Goal: Transaction & Acquisition: Purchase product/service

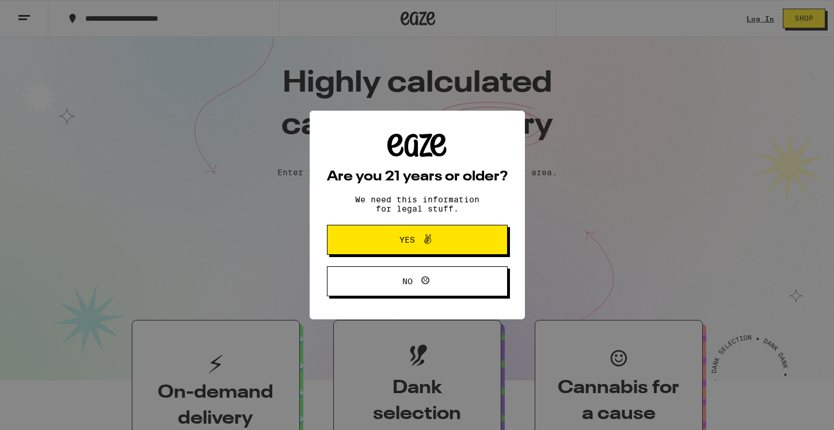
click at [769, 22] on div "Are you 21 years or older? We need this information for legal stuff. Yes No" at bounding box center [417, 215] width 834 height 430
drag, startPoint x: 426, startPoint y: 240, endPoint x: 457, endPoint y: 231, distance: 32.7
click at [426, 240] on icon at bounding box center [428, 239] width 14 height 14
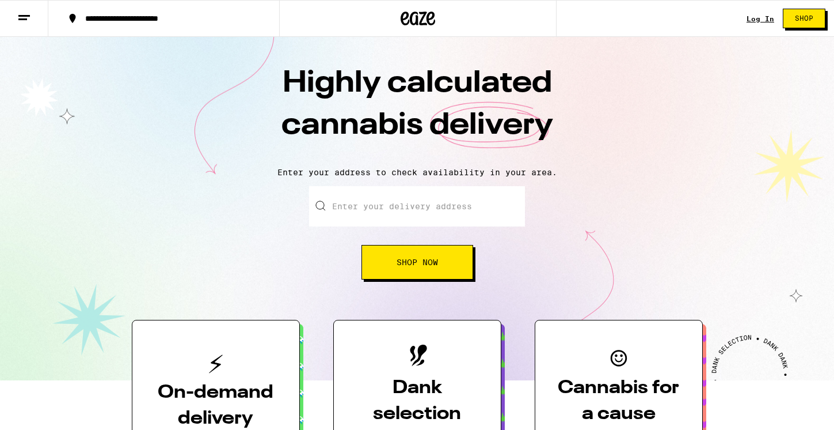
click at [756, 18] on link "Log In" at bounding box center [761, 18] width 28 height 7
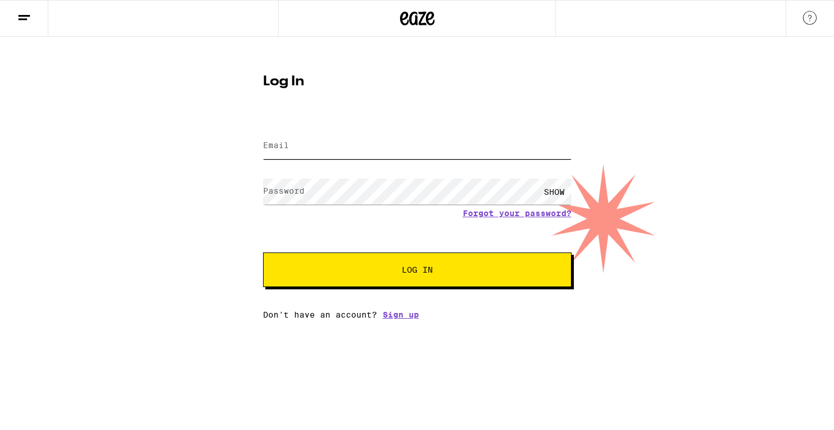
type input "[EMAIL_ADDRESS][DOMAIN_NAME]"
click at [446, 269] on span "Log In" at bounding box center [417, 269] width 215 height 8
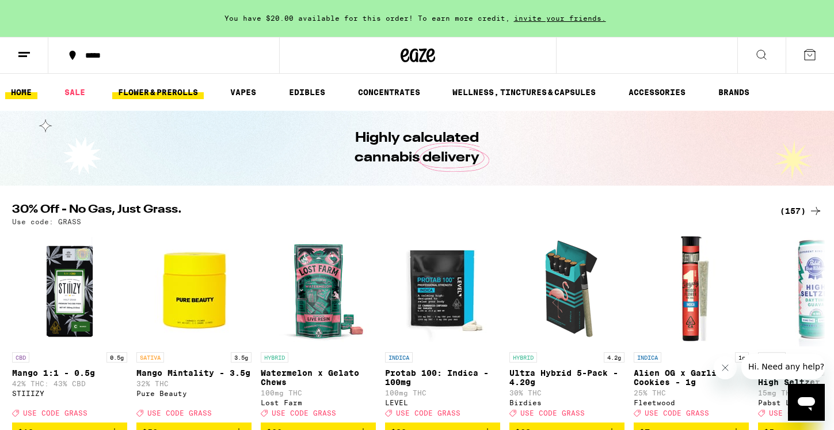
click at [167, 90] on link "FLOWER & PREROLLS" at bounding box center [158, 92] width 92 height 14
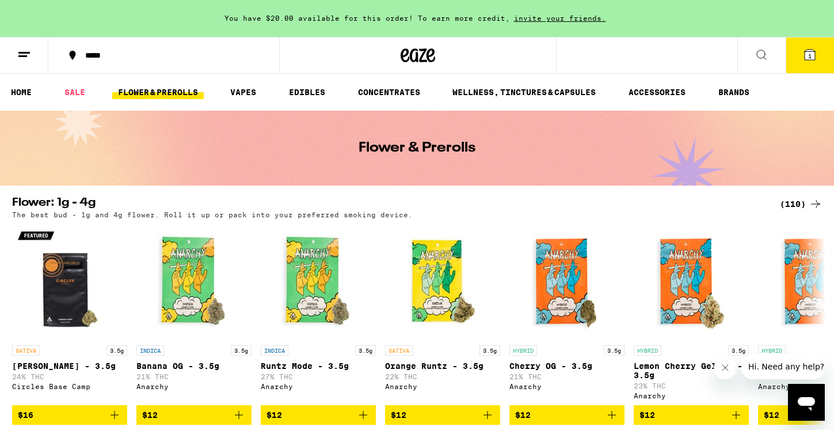
click at [810, 59] on span "1" at bounding box center [809, 55] width 3 height 7
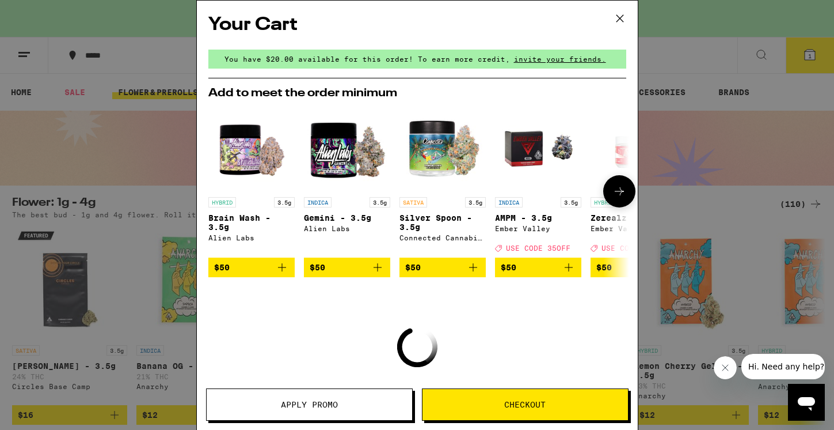
click at [613, 203] on button at bounding box center [619, 191] width 32 height 32
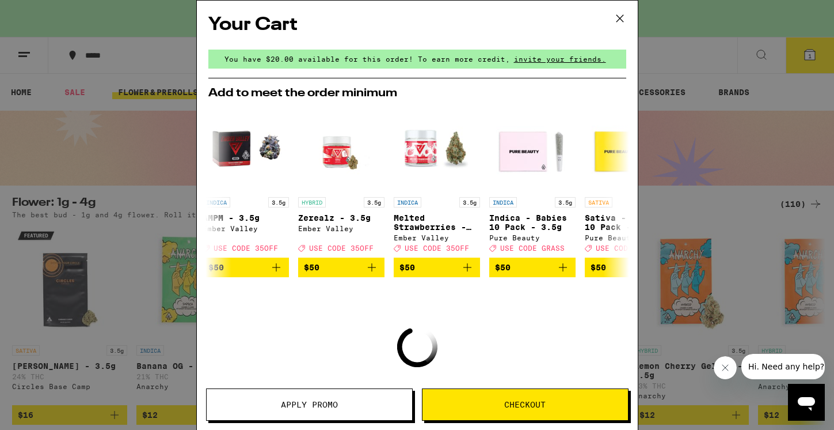
click at [622, 17] on icon at bounding box center [620, 18] width 17 height 17
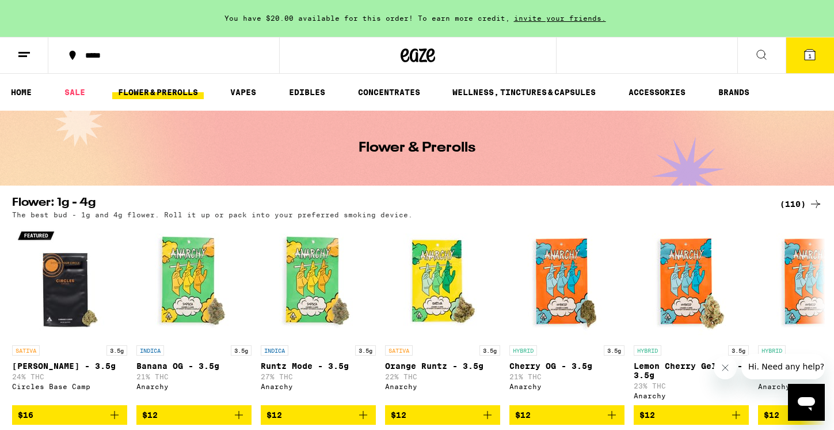
click at [794, 202] on div "(110)" at bounding box center [801, 204] width 43 height 14
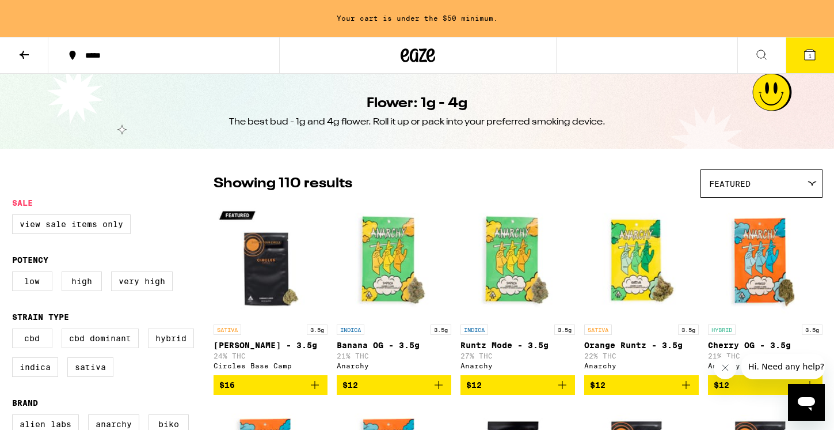
scroll to position [1, 0]
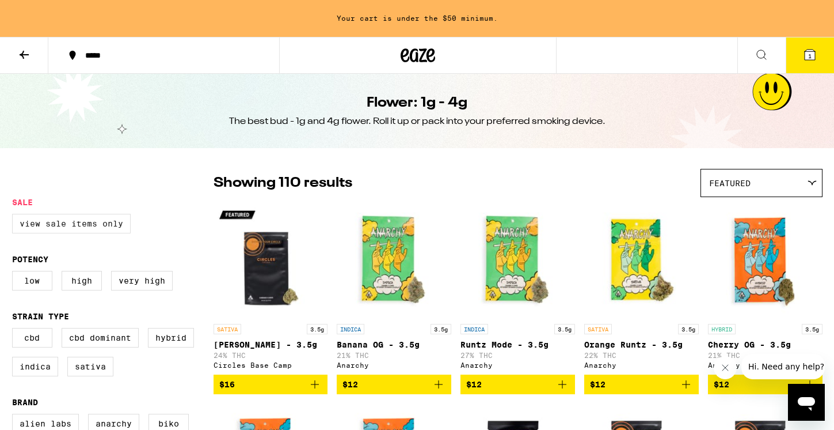
click at [101, 227] on label "View Sale Items Only" at bounding box center [71, 224] width 119 height 20
click at [15, 216] on input "View Sale Items Only" at bounding box center [14, 215] width 1 height 1
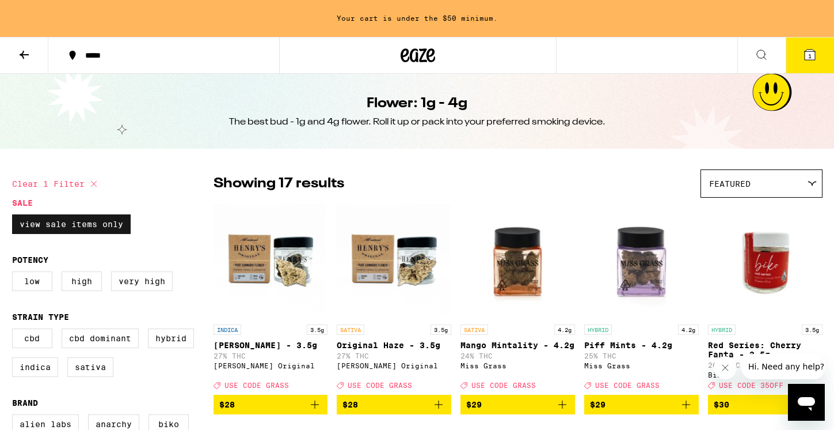
click at [62, 227] on label "View Sale Items Only" at bounding box center [71, 224] width 119 height 20
click at [15, 217] on input "View Sale Items Only" at bounding box center [14, 216] width 1 height 1
checkbox input "false"
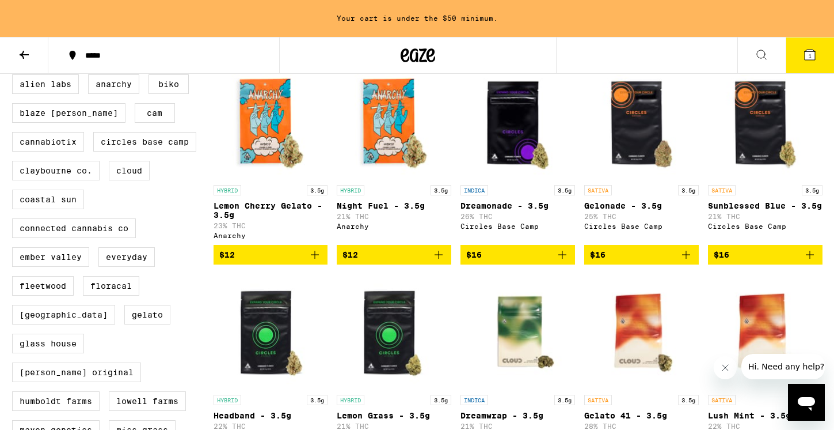
scroll to position [340, 0]
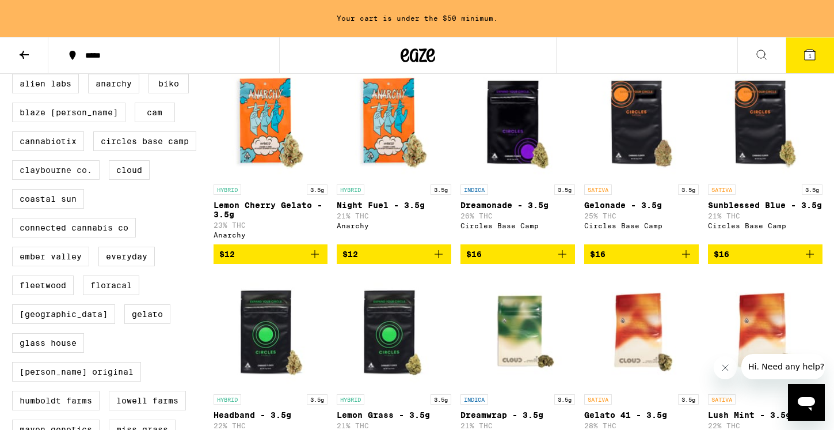
click at [67, 180] on label "Claybourne Co." at bounding box center [56, 170] width 88 height 20
click at [15, 76] on input "Claybourne Co." at bounding box center [14, 75] width 1 height 1
checkbox input "true"
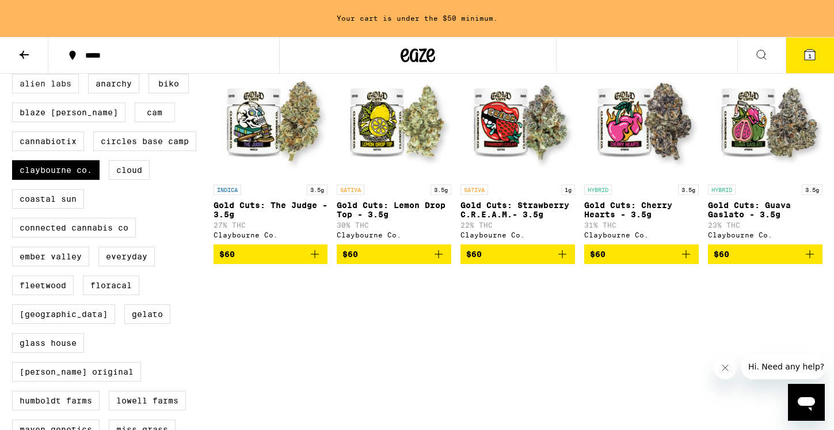
click at [39, 92] on label "Alien Labs" at bounding box center [45, 84] width 67 height 20
click at [15, 76] on input "Alien Labs" at bounding box center [14, 75] width 1 height 1
checkbox input "true"
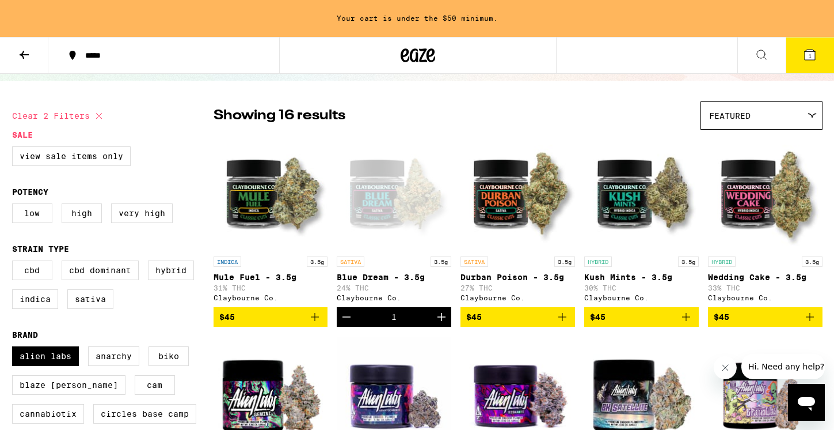
scroll to position [77, 0]
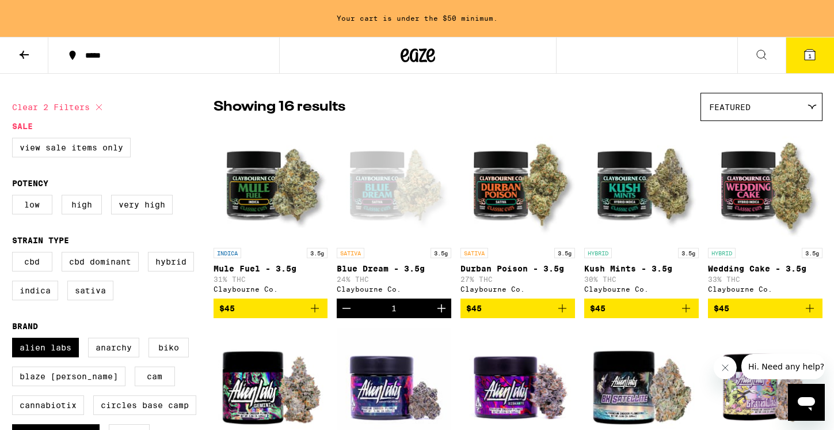
click at [814, 311] on icon "Add to bag" at bounding box center [810, 308] width 14 height 14
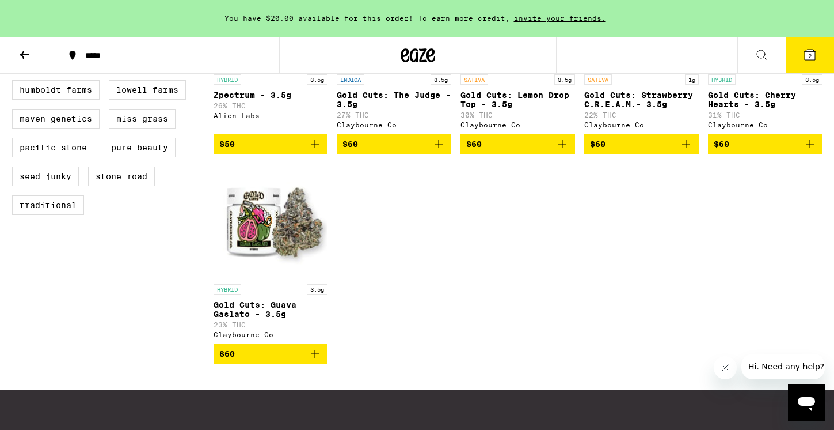
scroll to position [651, 0]
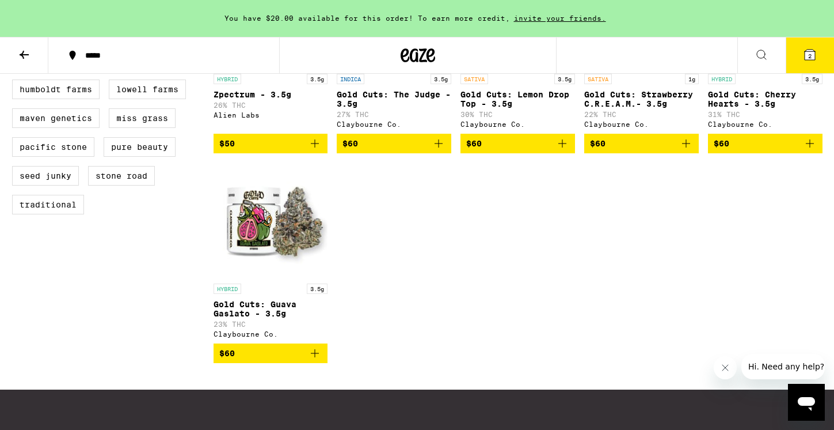
click at [314, 360] on icon "Add to bag" at bounding box center [315, 353] width 14 height 14
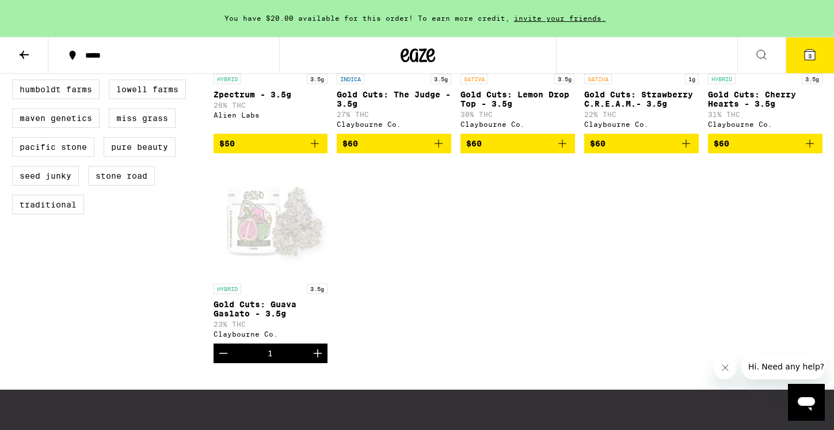
click at [811, 57] on button "3" at bounding box center [810, 55] width 48 height 36
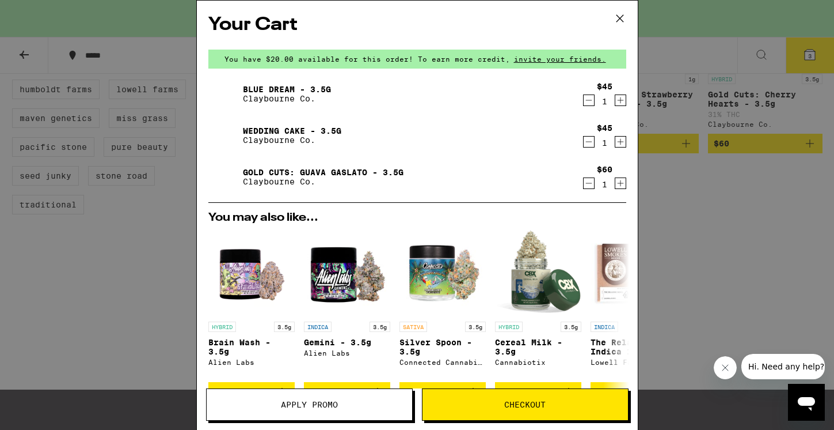
click at [263, 88] on link "Blue Dream - 3.5g" at bounding box center [287, 89] width 88 height 9
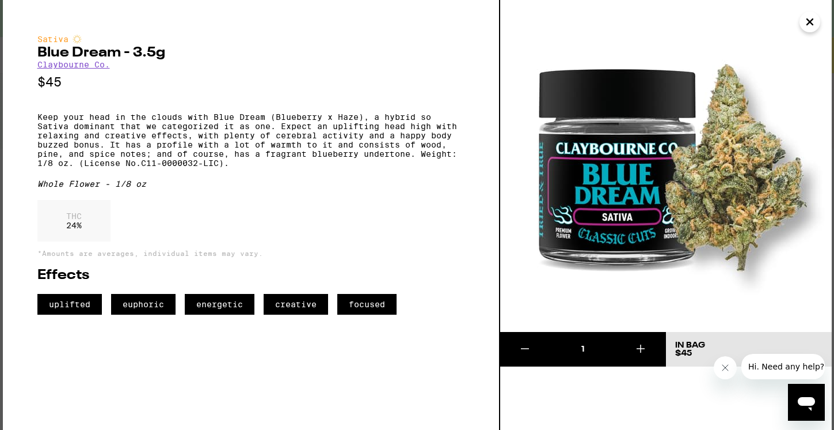
click at [813, 23] on icon "Close" at bounding box center [810, 21] width 14 height 17
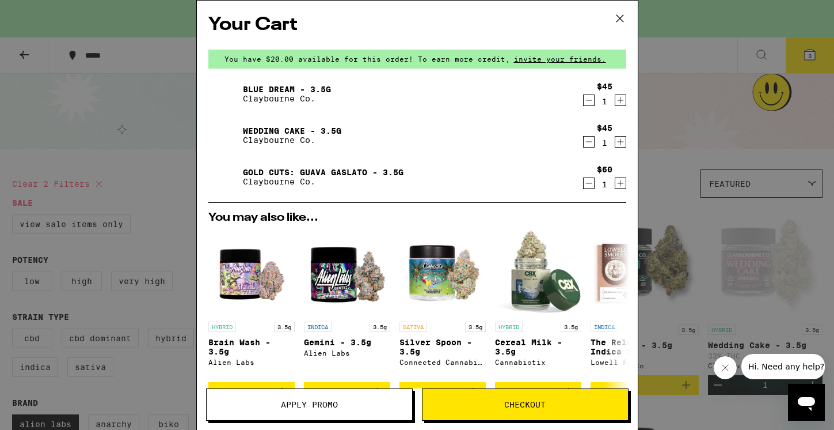
click at [590, 146] on icon "Decrement" at bounding box center [589, 142] width 10 height 14
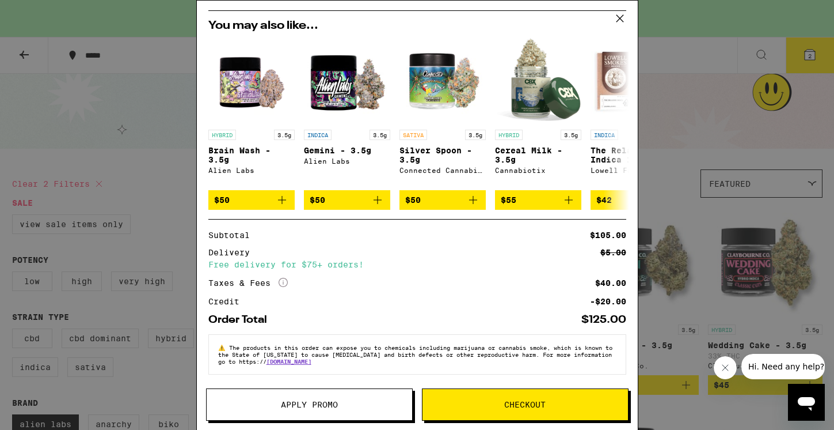
scroll to position [158, 0]
click at [509, 400] on span "Checkout" at bounding box center [524, 404] width 41 height 8
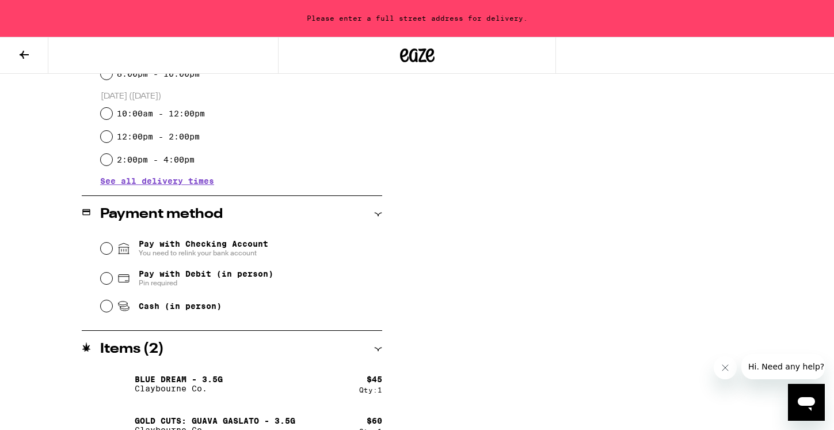
scroll to position [374, 0]
click at [106, 309] on input "Cash (in person)" at bounding box center [107, 305] width 12 height 12
radio input "true"
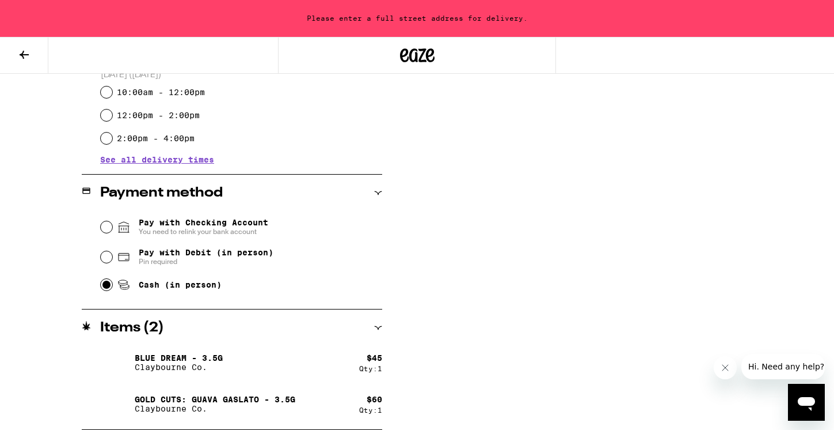
scroll to position [395, 0]
click at [719, 371] on button "Close message from company" at bounding box center [725, 367] width 23 height 23
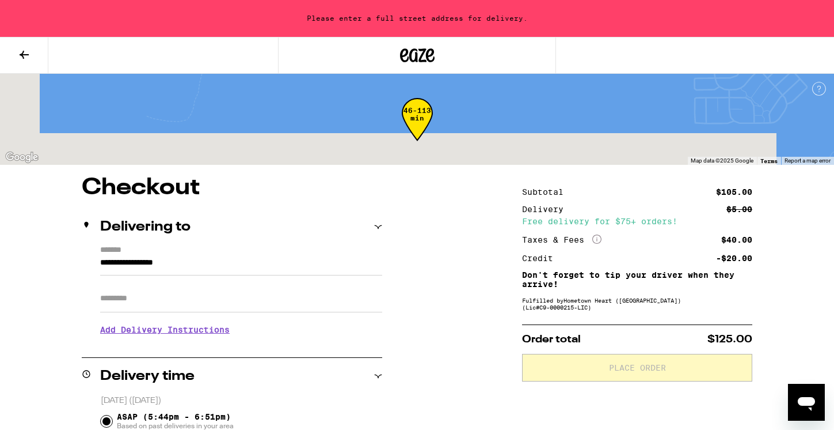
scroll to position [0, 0]
click at [174, 335] on h3 "Add Delivery Instructions" at bounding box center [241, 329] width 282 height 26
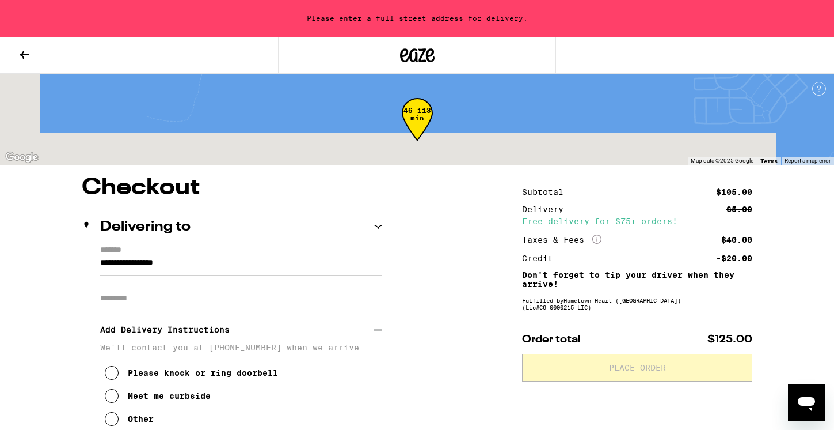
click at [130, 267] on input "**********" at bounding box center [241, 266] width 282 height 20
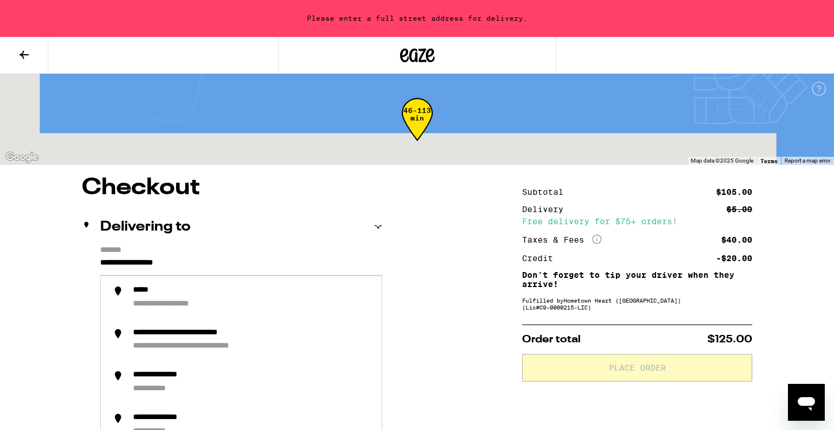
click at [347, 268] on input "**********" at bounding box center [241, 266] width 282 height 20
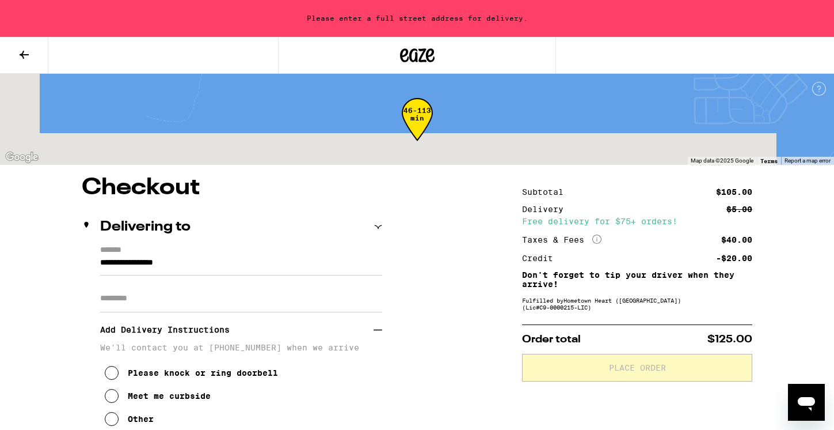
click at [99, 263] on div "**********" at bounding box center [232, 337] width 301 height 185
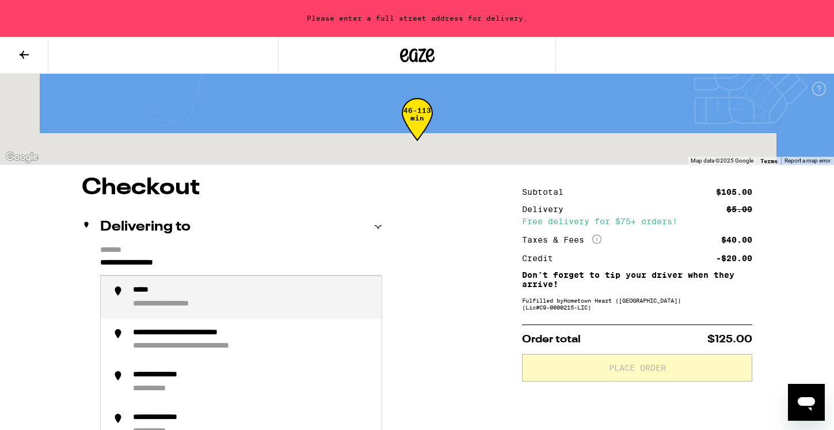
click at [100, 264] on input "**********" at bounding box center [241, 266] width 282 height 20
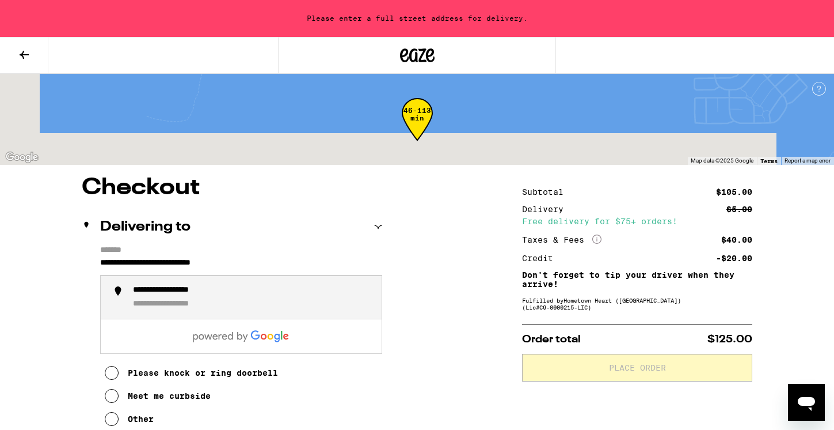
click at [233, 289] on div "**********" at bounding box center [253, 297] width 240 height 24
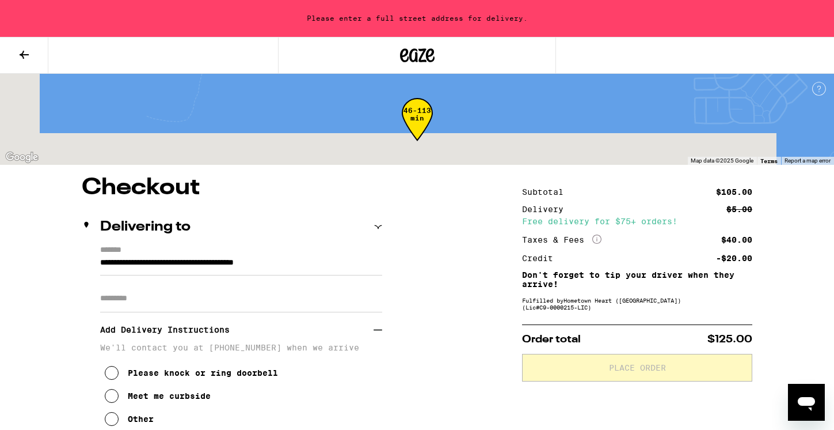
type input "**********"
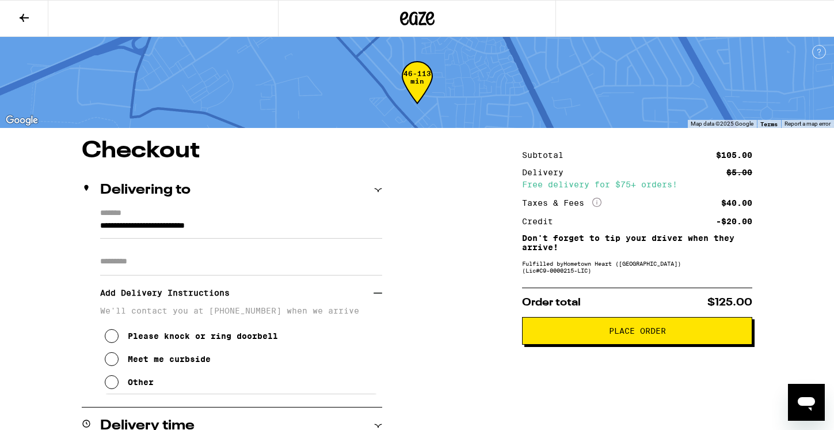
click at [595, 340] on button "Place Order" at bounding box center [637, 331] width 230 height 28
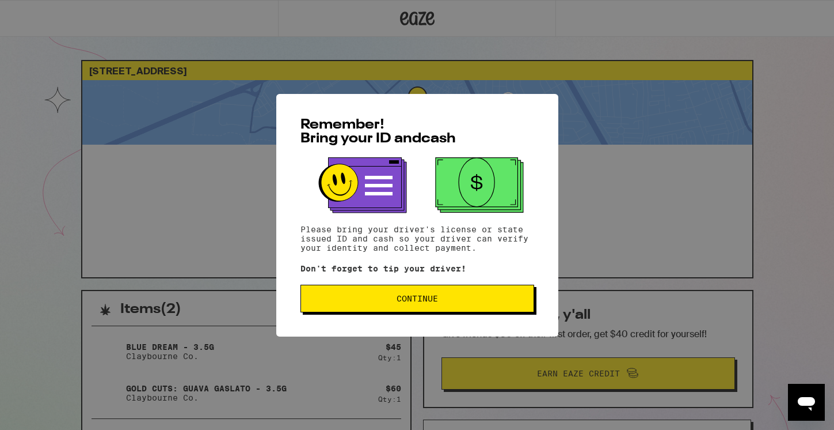
click at [473, 301] on span "Continue" at bounding box center [417, 298] width 214 height 8
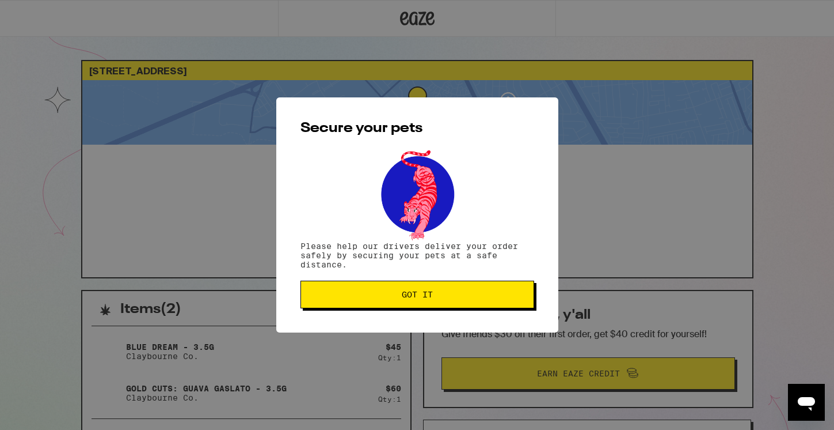
click at [473, 300] on button "Got it" at bounding box center [418, 294] width 234 height 28
